Goal: Complete application form

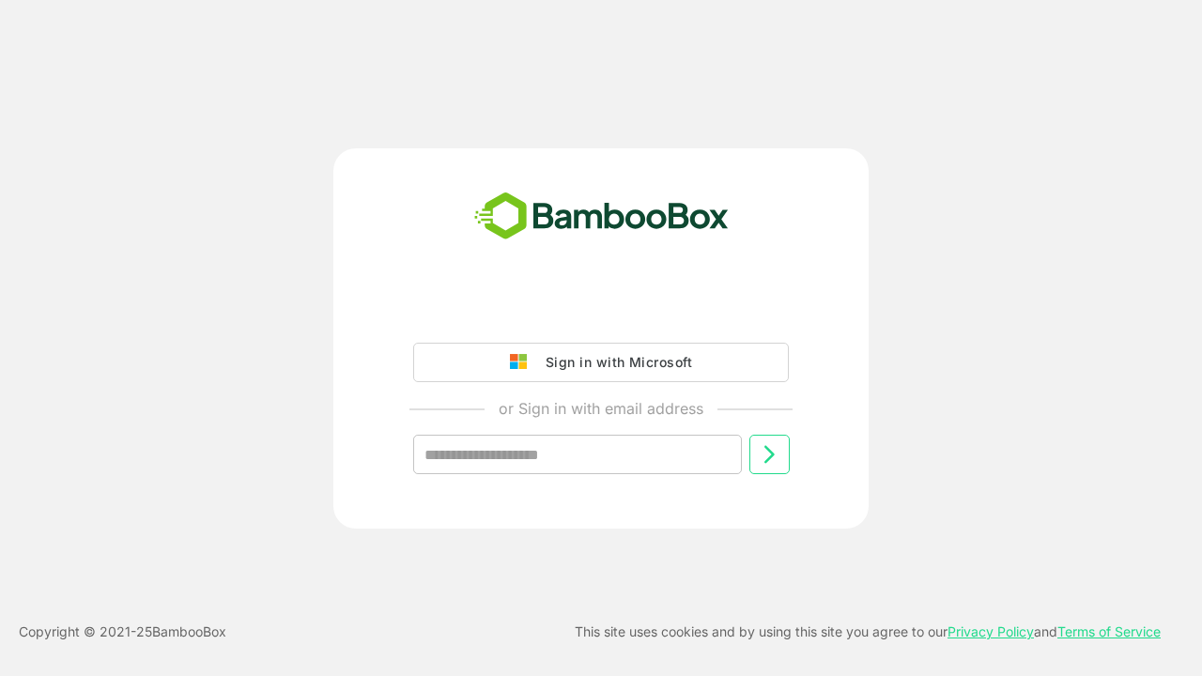
type input "**********"
click at [769, 455] on icon at bounding box center [769, 454] width 23 height 23
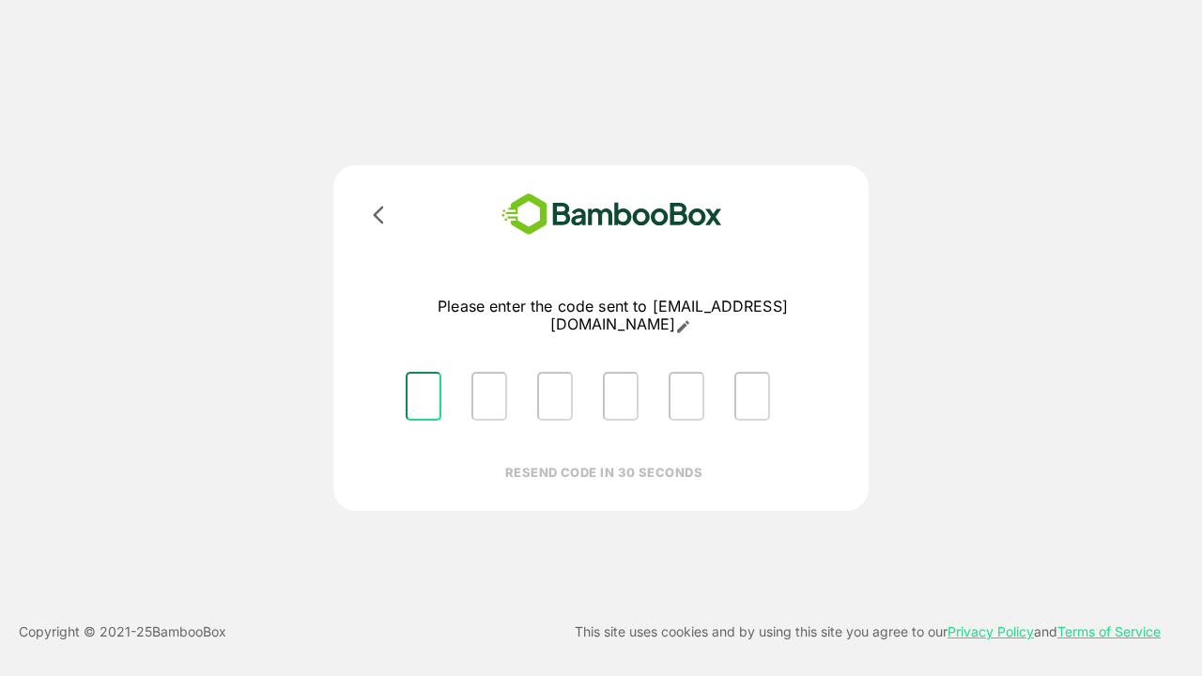
type input "*"
